Goal: Task Accomplishment & Management: Manage account settings

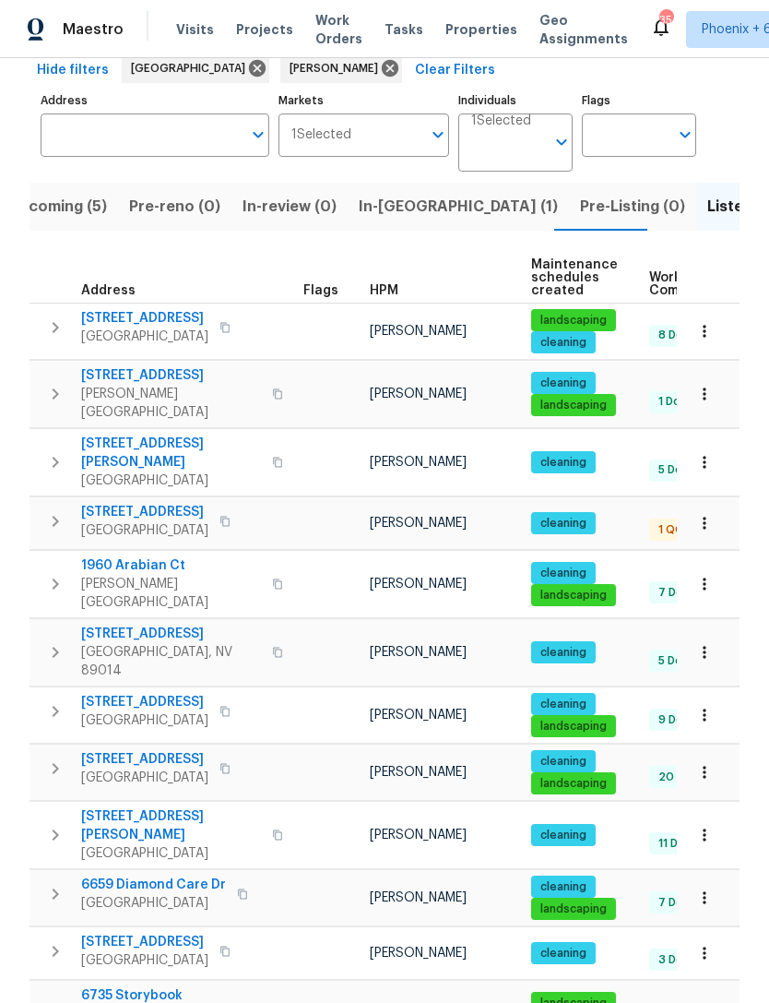
scroll to position [92, 0]
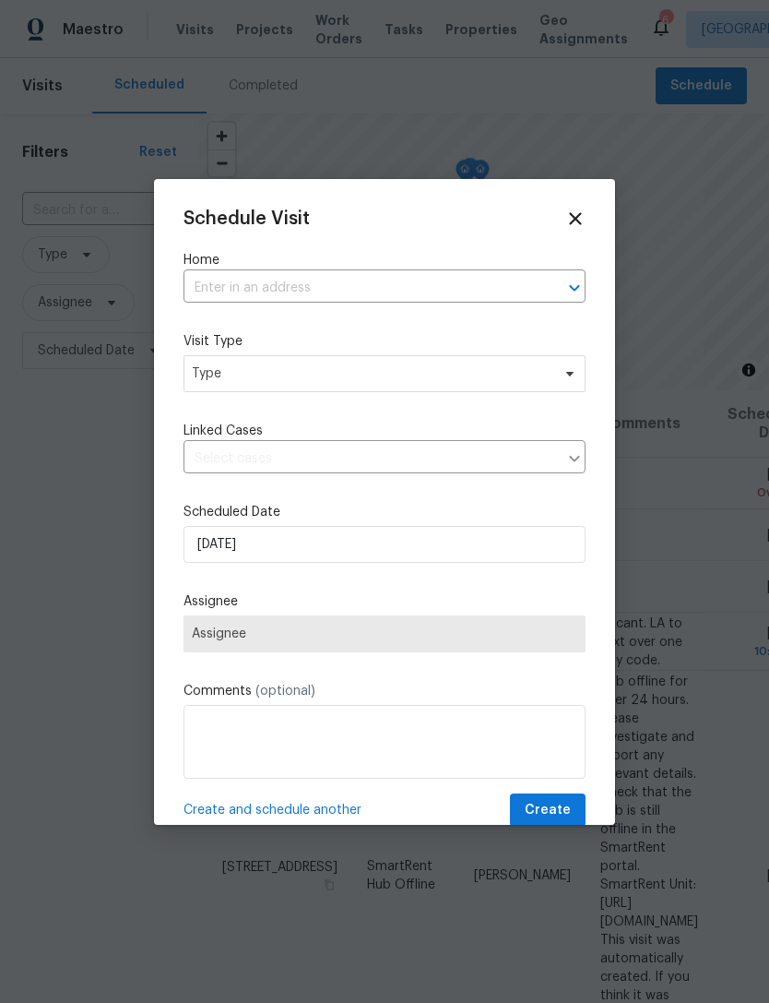
click at [378, 287] on input "text" at bounding box center [359, 288] width 351 height 29
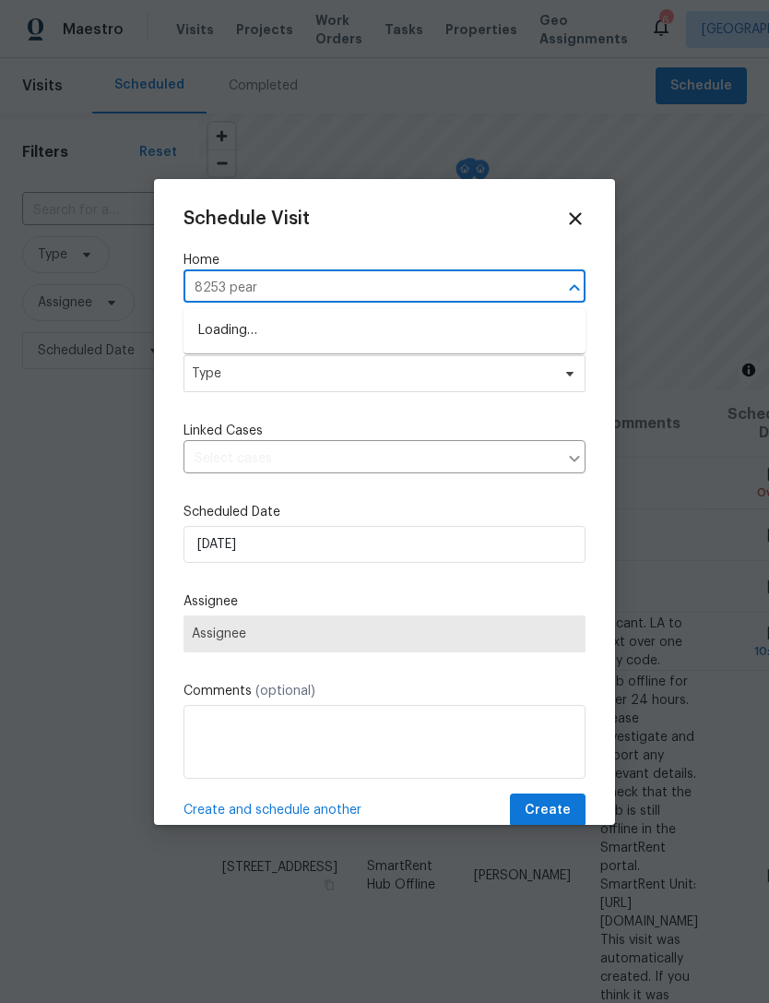
type input "8253 pearl"
click at [357, 326] on li "[STREET_ADDRESS]" at bounding box center [385, 330] width 402 height 30
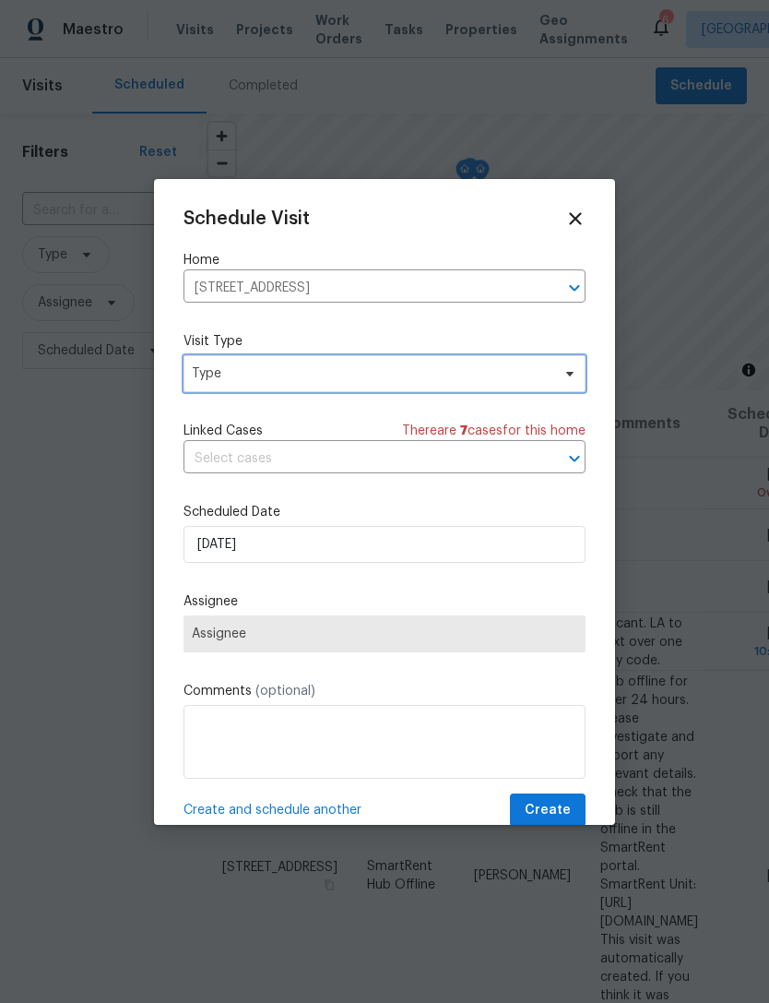
click at [326, 392] on span "Type" at bounding box center [385, 373] width 402 height 37
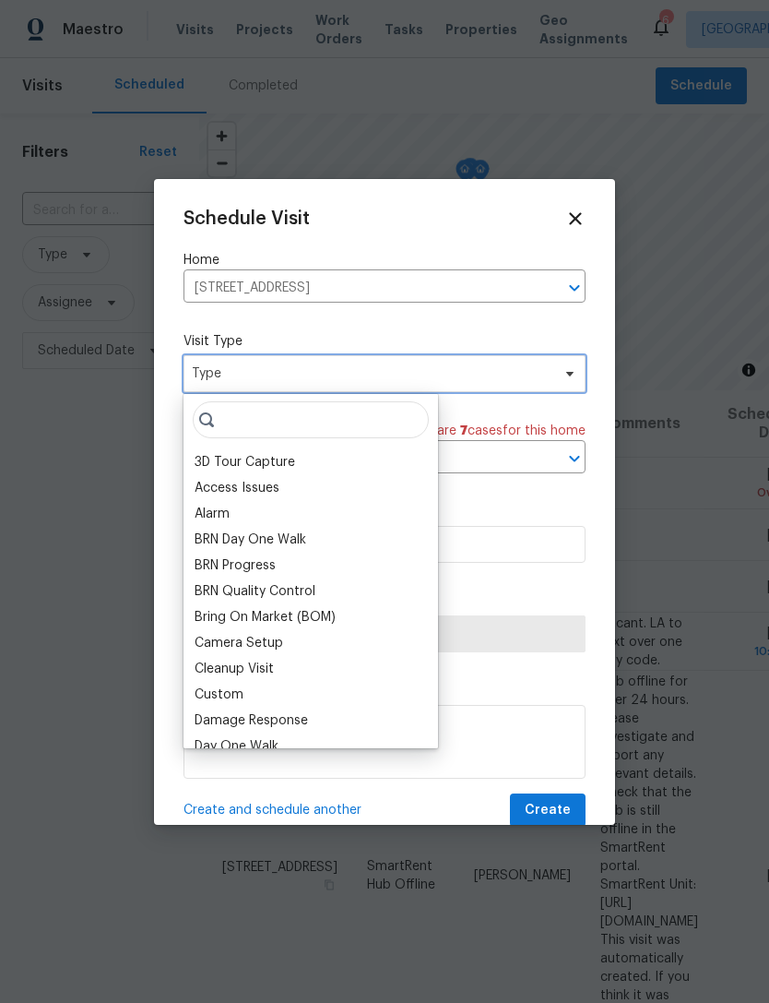
click at [384, 380] on span "Type" at bounding box center [371, 373] width 359 height 18
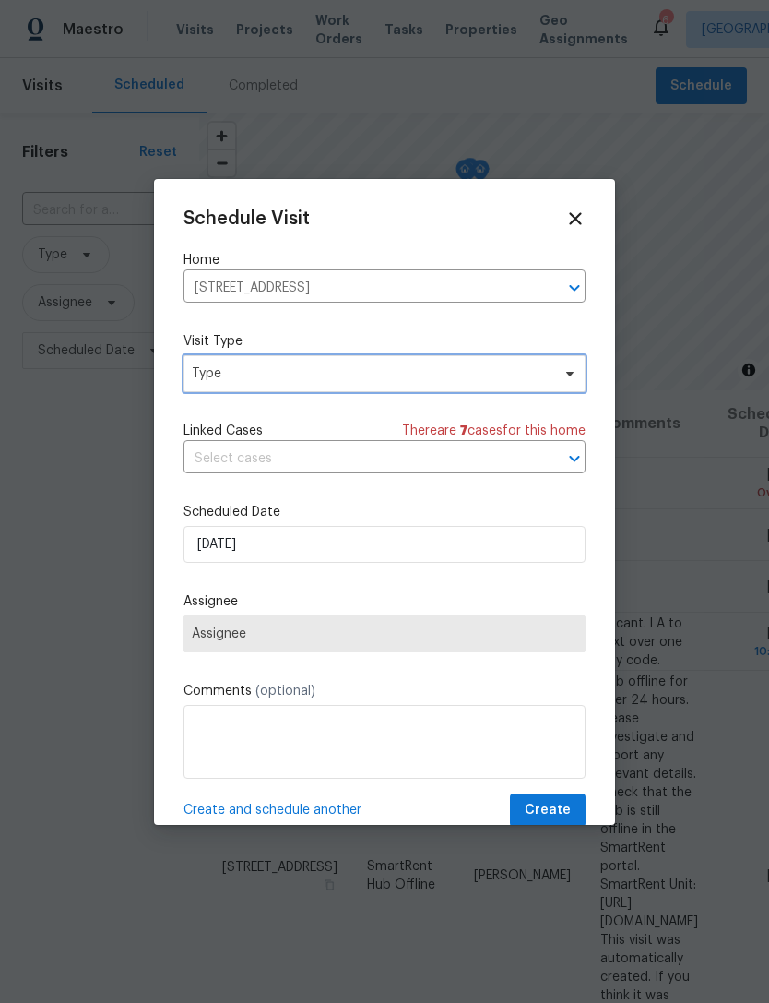
click at [391, 389] on span "Type" at bounding box center [385, 373] width 402 height 37
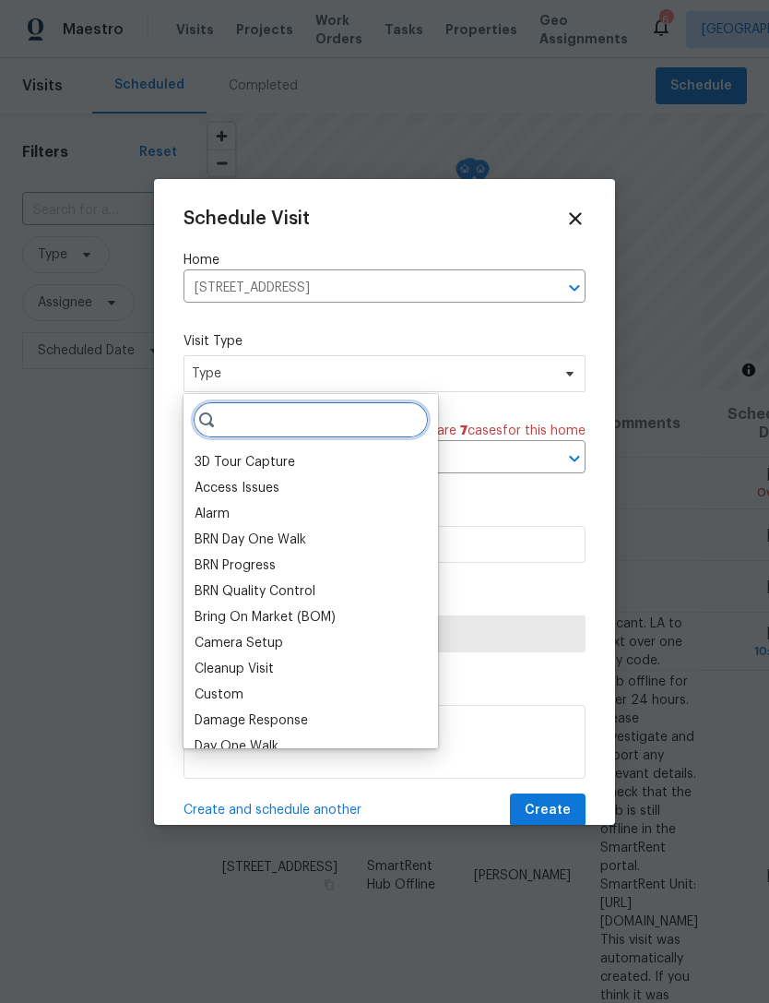
click at [237, 420] on input "search" at bounding box center [311, 419] width 236 height 37
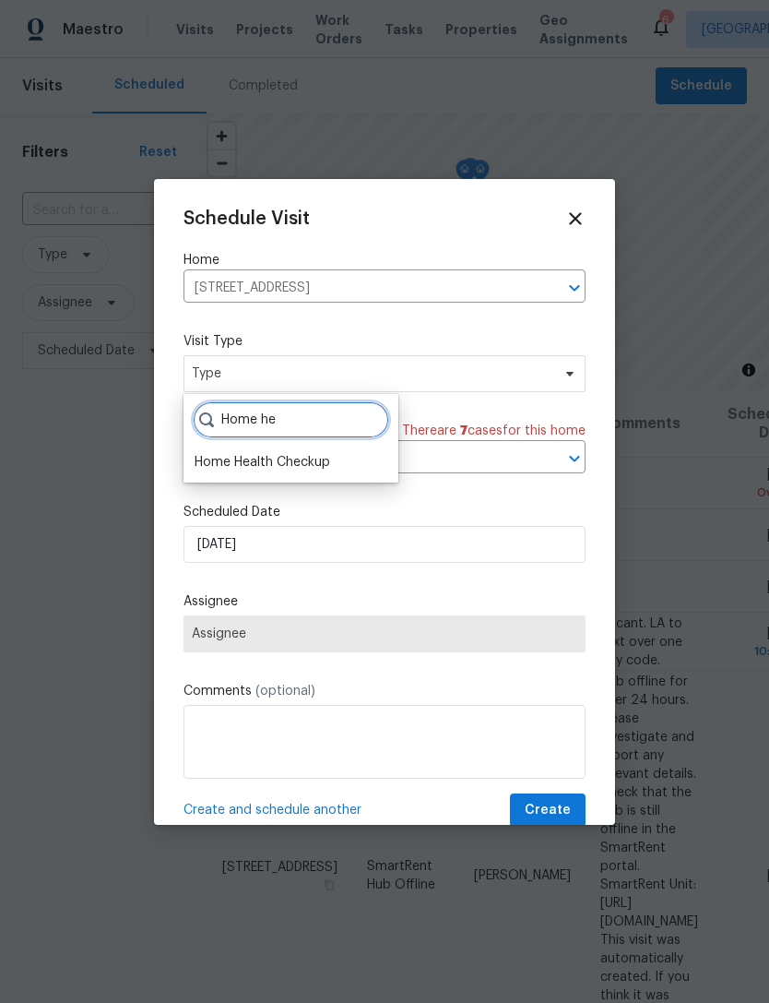
type input "Home he"
click at [226, 468] on div "Home Health Checkup" at bounding box center [263, 462] width 136 height 18
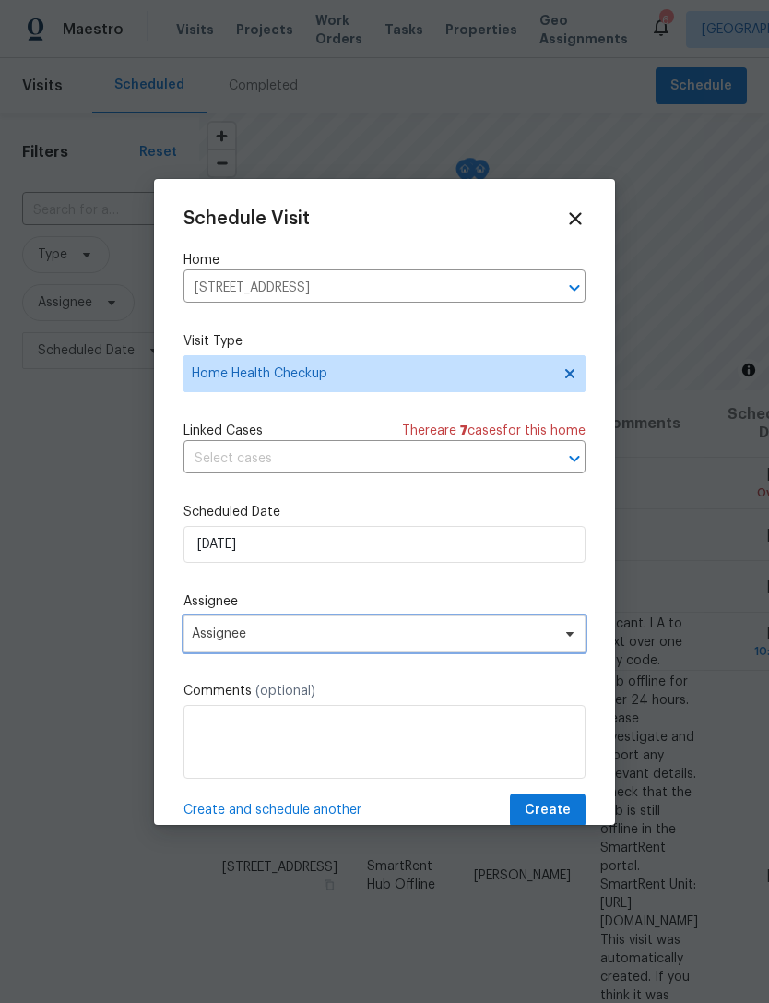
click at [385, 628] on span "Assignee" at bounding box center [385, 633] width 402 height 37
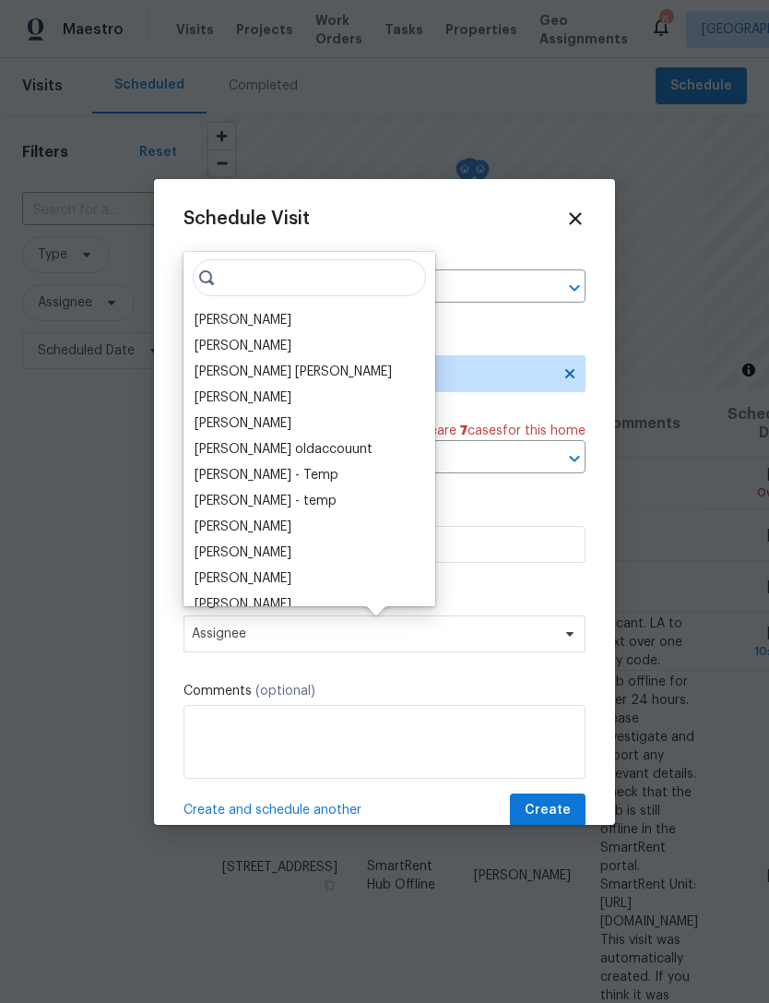
click at [256, 317] on div "[PERSON_NAME]" at bounding box center [243, 320] width 97 height 18
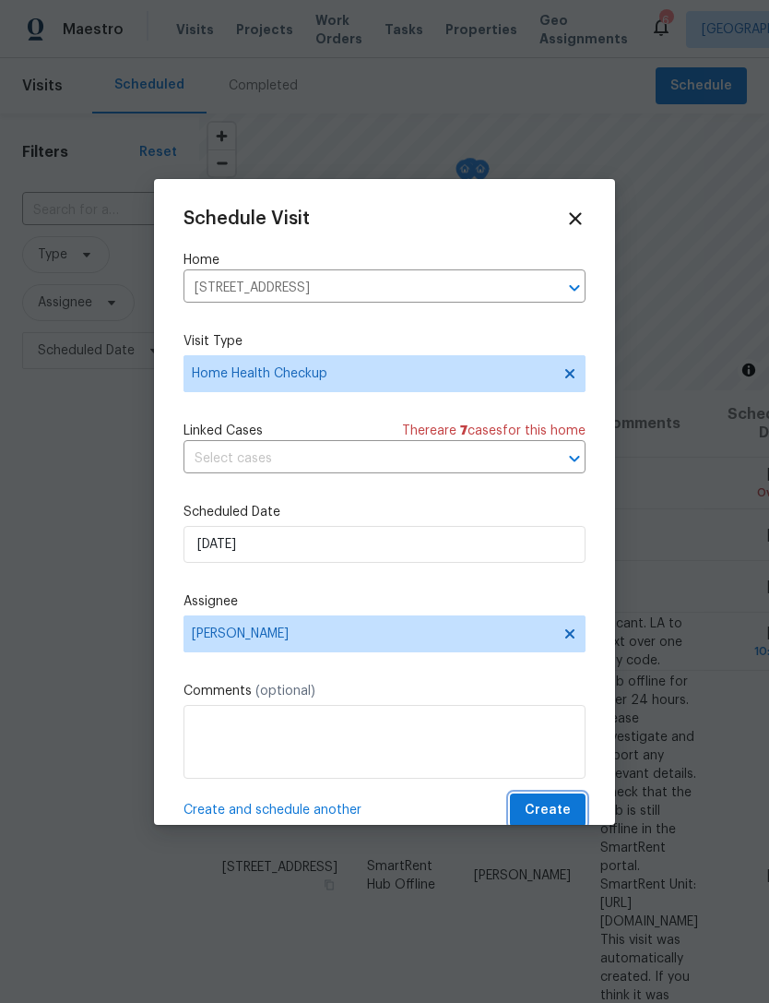
click at [549, 803] on span "Create" at bounding box center [548, 810] width 46 height 23
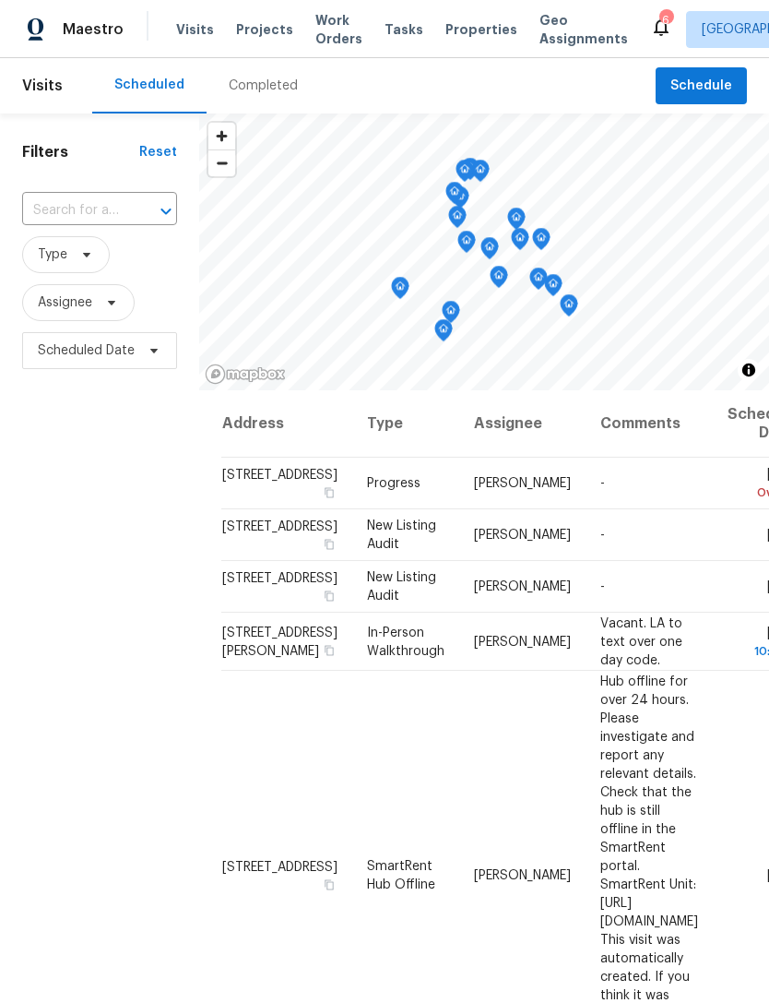
click at [114, 201] on input "text" at bounding box center [73, 210] width 103 height 29
type input "663 sw"
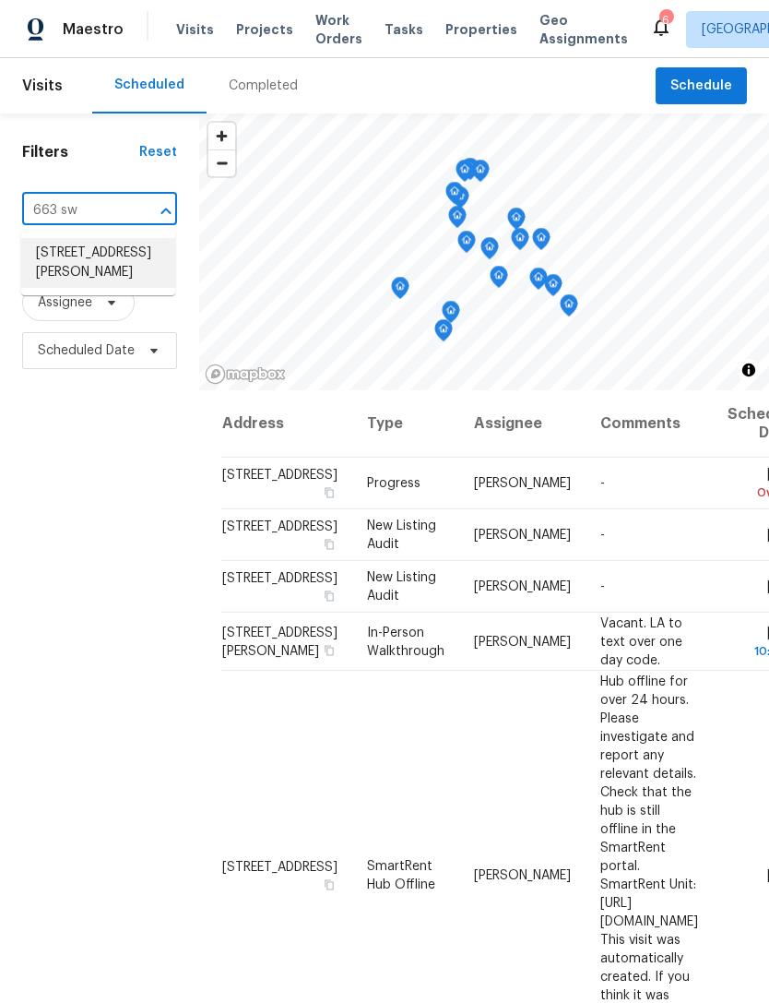
click at [83, 278] on li "663 Swift Eagle Ave, Henderson, NV 89015" at bounding box center [98, 263] width 154 height 50
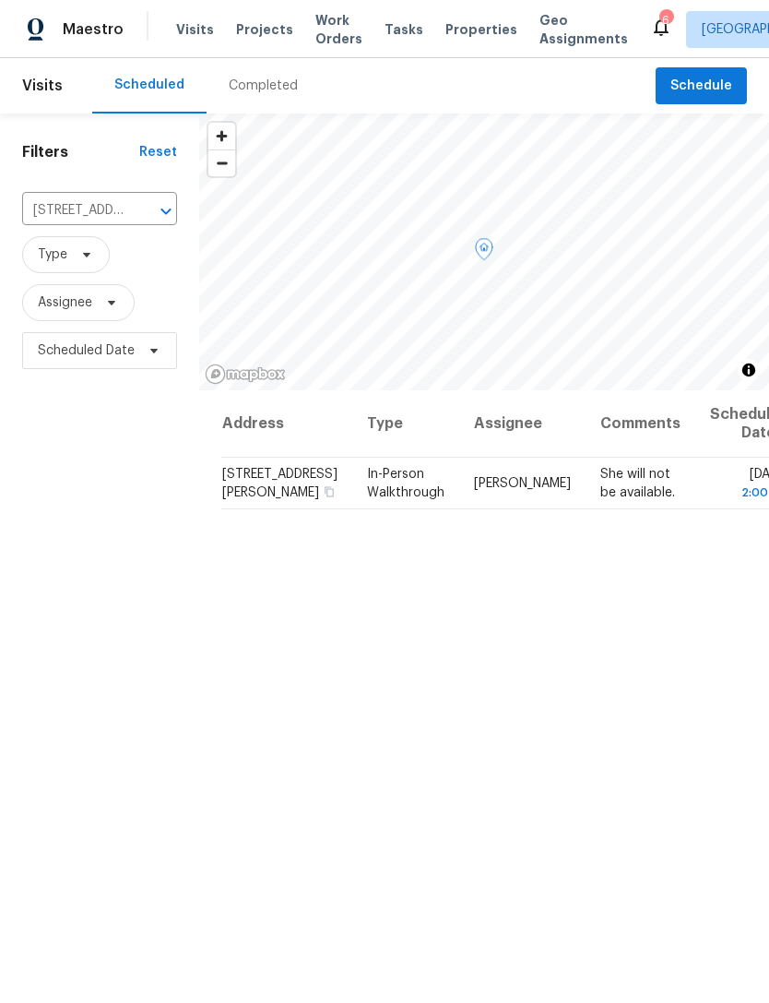
click at [0, 0] on span at bounding box center [0, 0] width 0 height 0
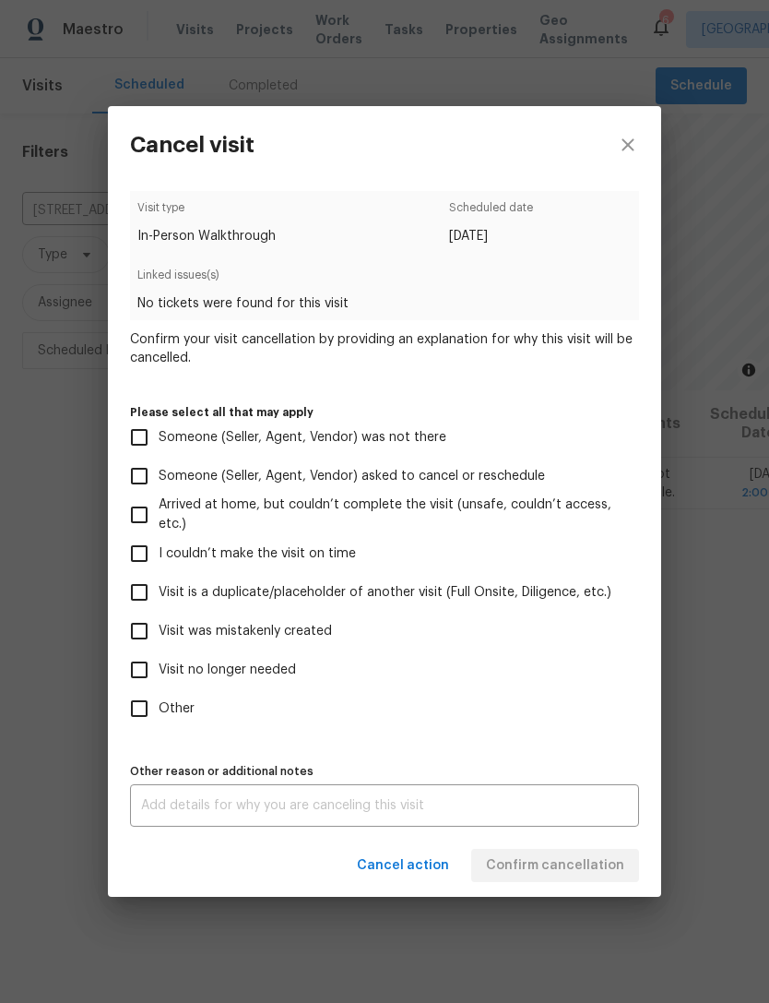
click at [346, 444] on span "Someone (Seller, Agent, Vendor) was not there" at bounding box center [303, 437] width 288 height 19
click at [159, 444] on input "Someone (Seller, Agent, Vendor) was not there" at bounding box center [139, 437] width 39 height 39
checkbox input "true"
click at [326, 812] on textarea at bounding box center [384, 805] width 487 height 13
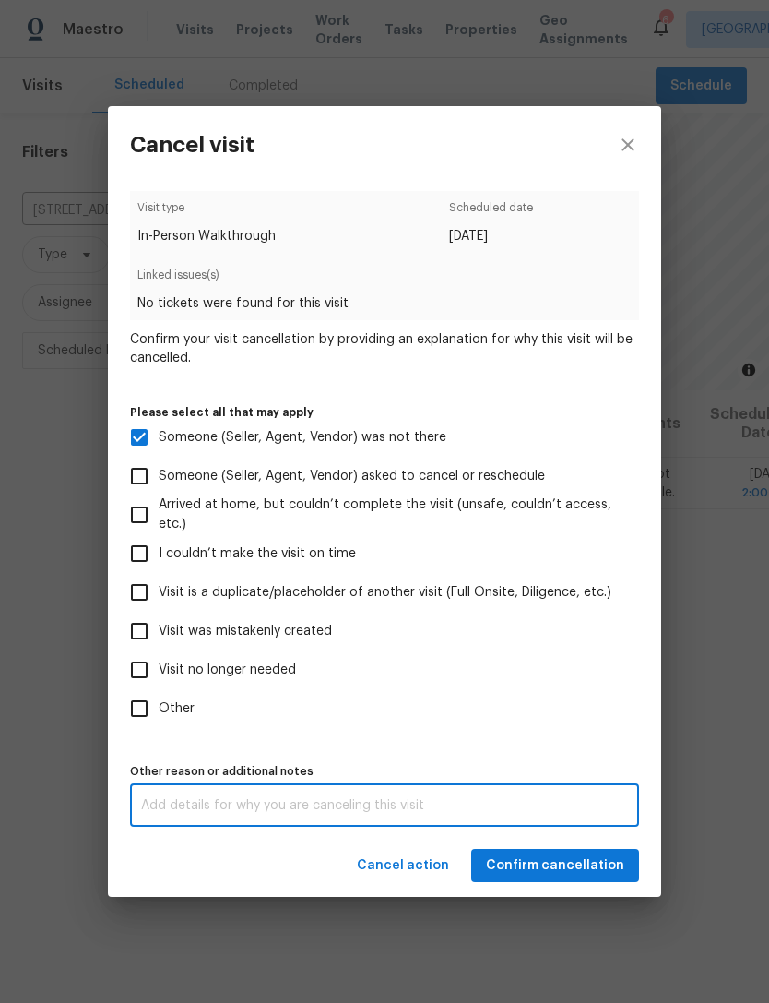
scroll to position [59, 0]
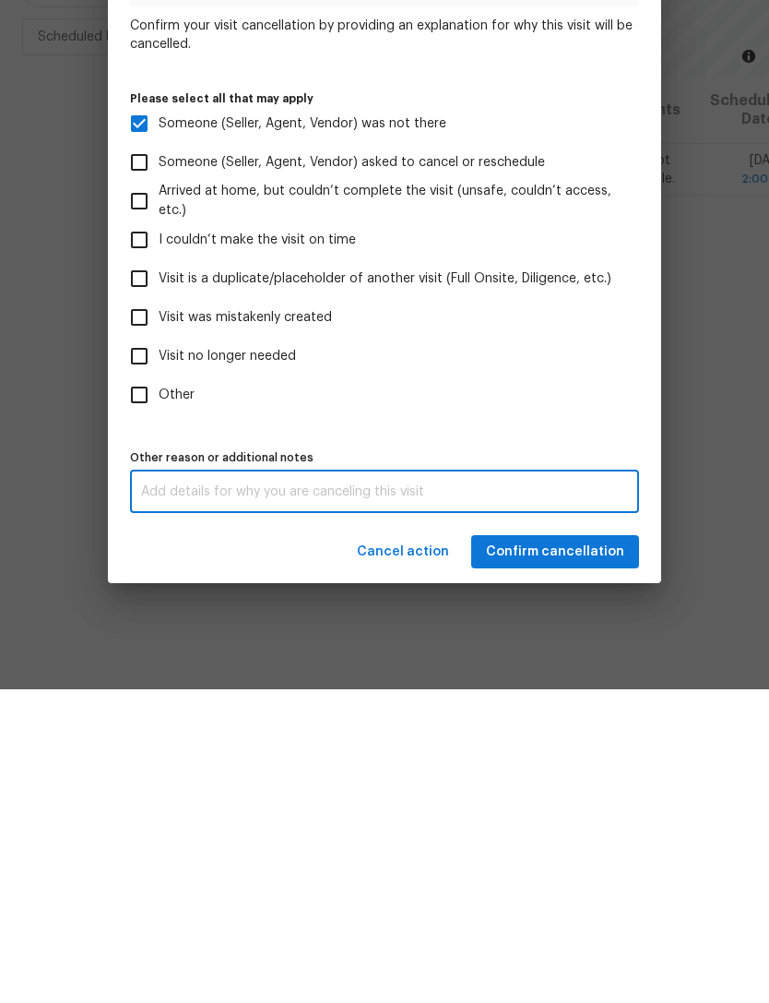
click at [250, 799] on textarea at bounding box center [384, 805] width 487 height 13
paste textarea "663 Swift Eagle Ave, Henderson, NV 89015 - no one home. Visit notes say seller …"
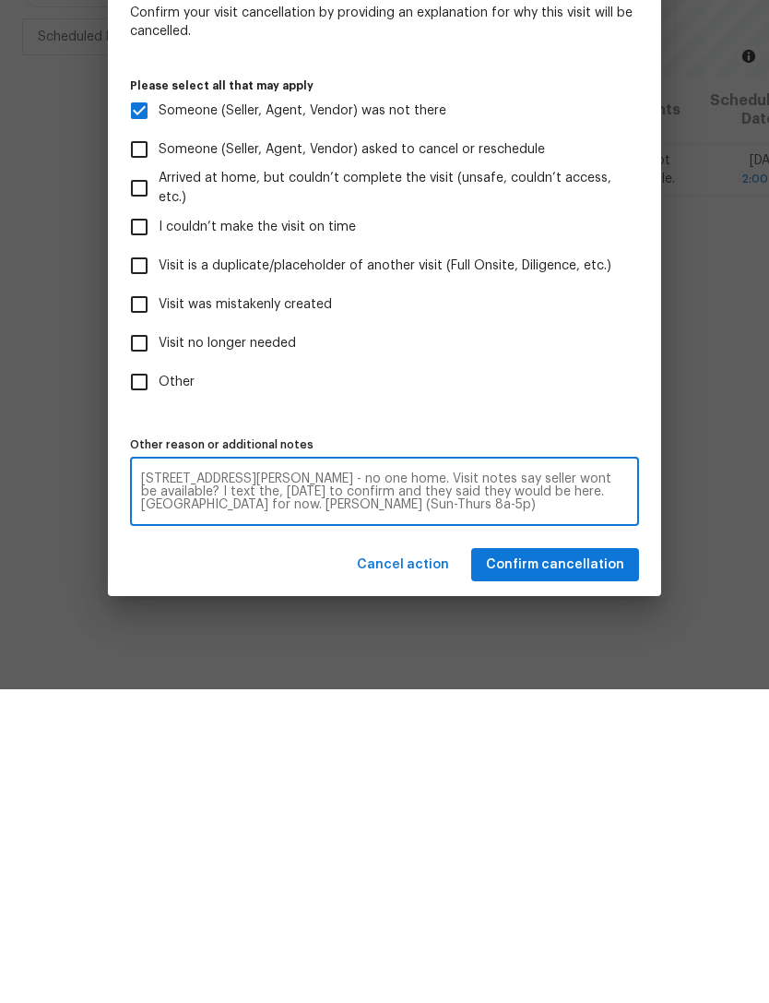
type textarea "663 Swift Eagle Ave, Henderson, NV 89015 - no one home. Visit notes say seller …"
click at [602, 867] on span "Confirm cancellation" at bounding box center [555, 878] width 138 height 23
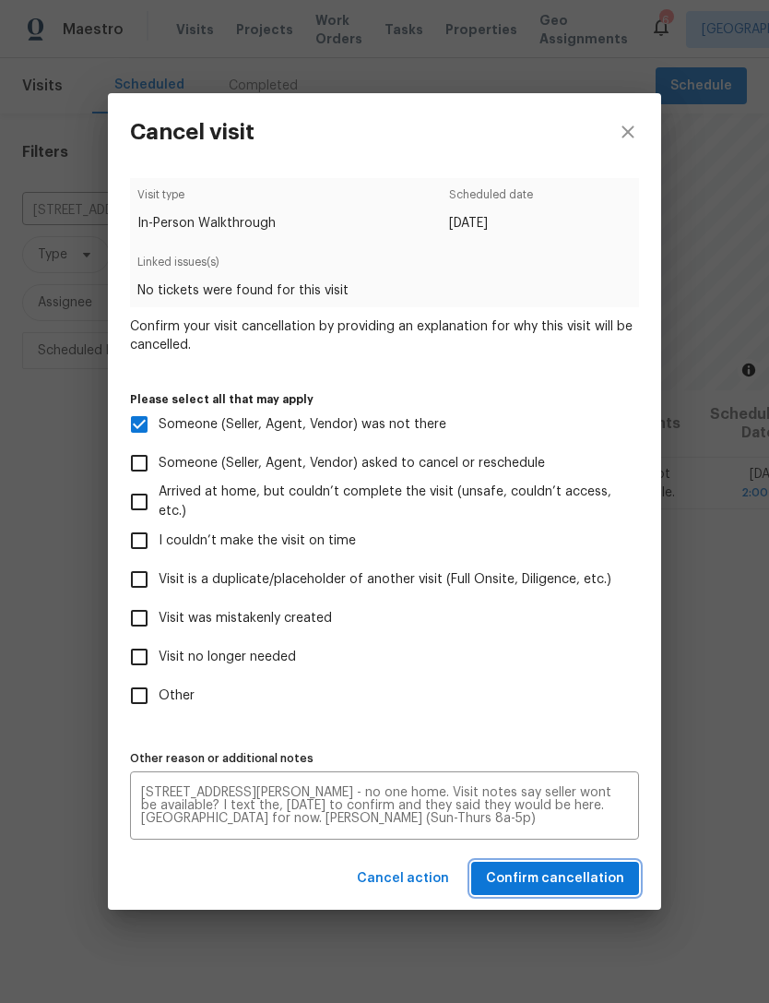
scroll to position [0, 0]
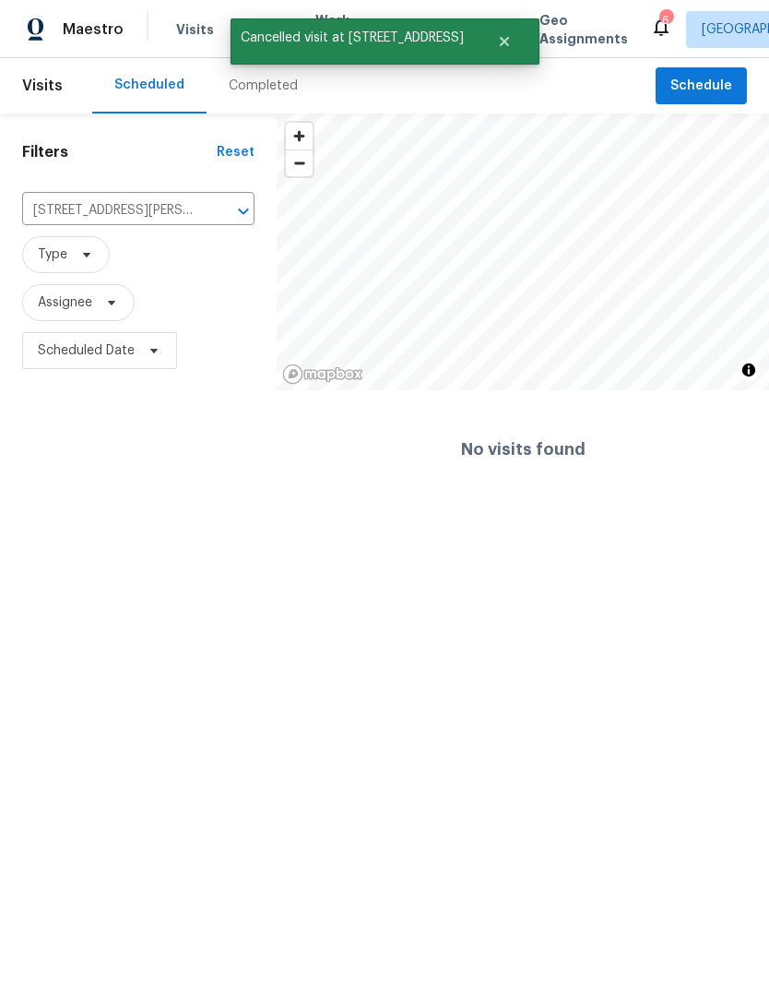
click at [216, 207] on icon "Clear" at bounding box center [219, 211] width 18 height 18
